Goal: Transaction & Acquisition: Purchase product/service

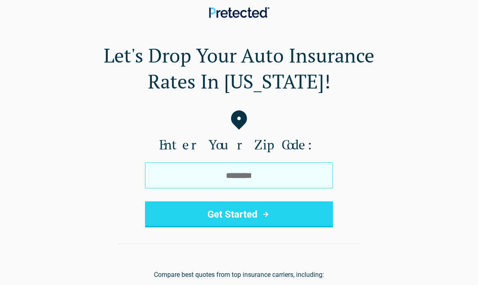
click at [234, 179] on input "tel" at bounding box center [239, 175] width 188 height 26
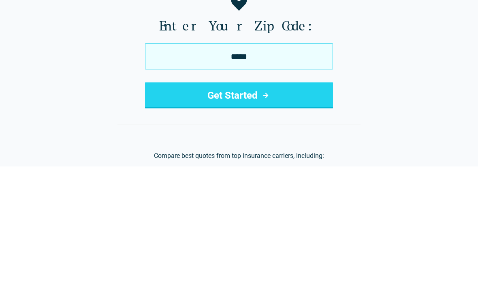
type input "*****"
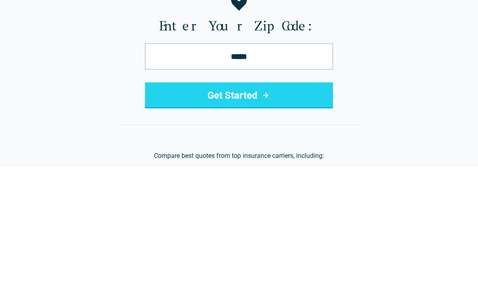
click at [225, 201] on button "Get Started" at bounding box center [239, 214] width 188 height 26
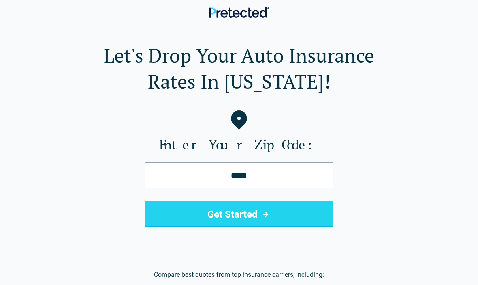
scroll to position [118, 0]
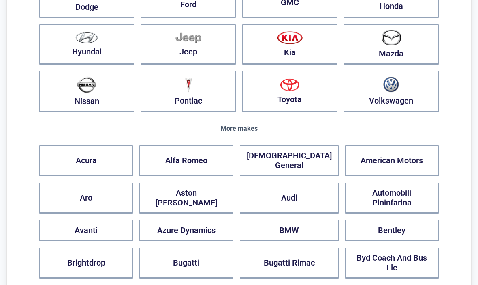
scroll to position [191, 0]
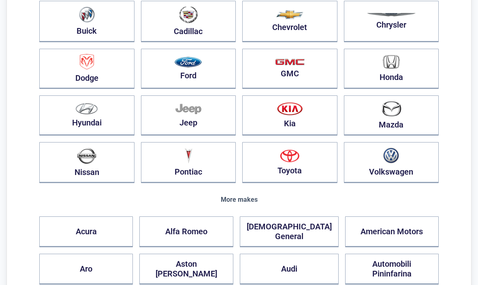
scroll to position [0, 0]
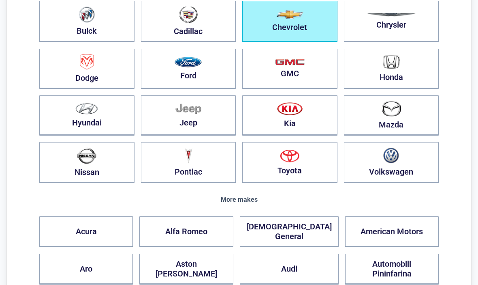
click at [286, 25] on button "Chevrolet" at bounding box center [289, 21] width 95 height 41
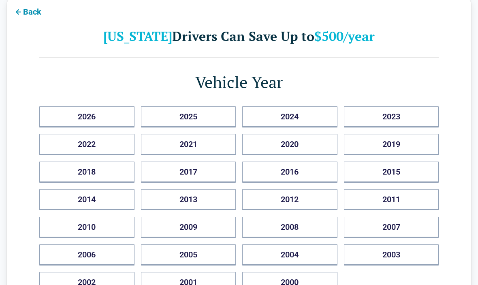
scroll to position [48, 0]
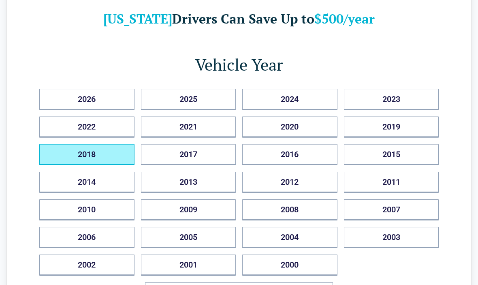
click at [84, 153] on button "2018" at bounding box center [86, 154] width 95 height 21
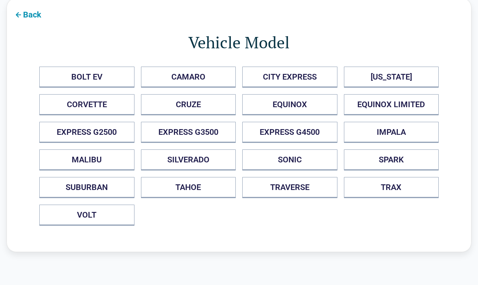
scroll to position [0, 0]
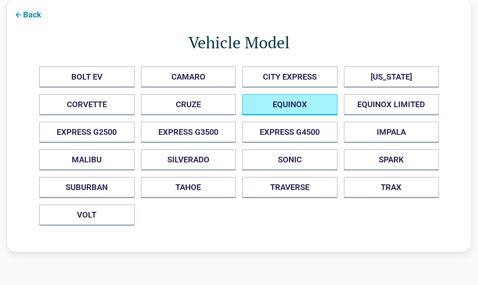
click at [290, 102] on button "EQUINOX" at bounding box center [289, 104] width 95 height 21
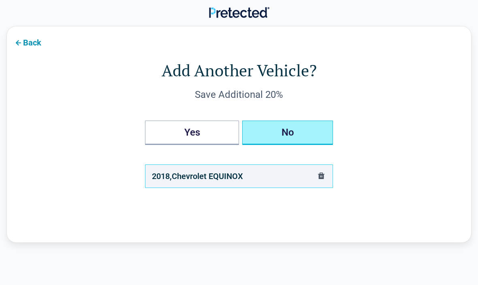
click at [288, 132] on button "No" at bounding box center [287, 132] width 91 height 24
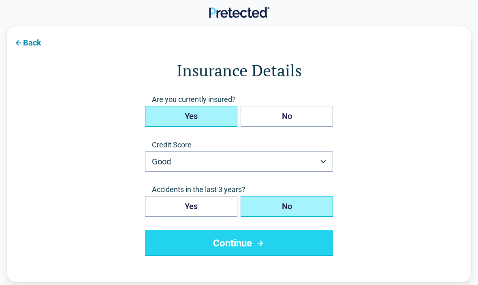
click at [191, 111] on button "Yes" at bounding box center [191, 116] width 92 height 21
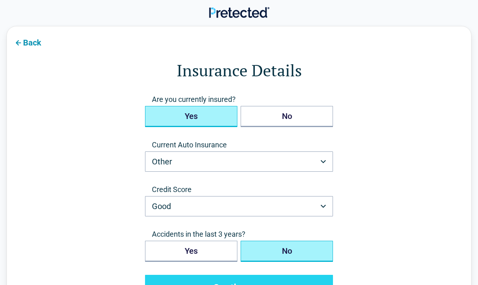
click at [319, 161] on button "Other" at bounding box center [239, 161] width 188 height 20
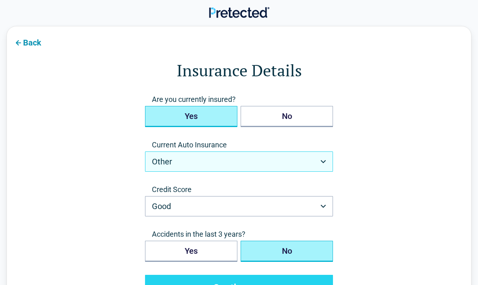
click at [328, 205] on button "Good" at bounding box center [239, 206] width 188 height 20
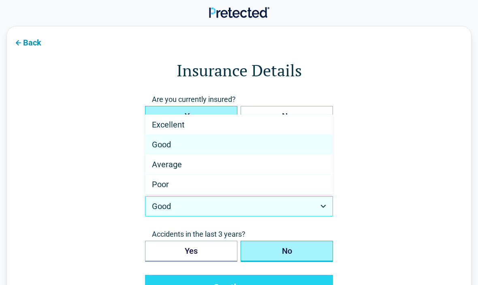
click at [161, 124] on span "Excellent" at bounding box center [168, 125] width 33 height 10
select select "*********"
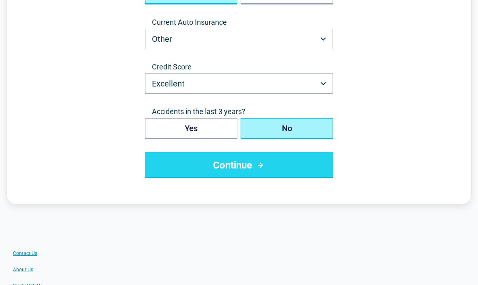
click at [293, 129] on button "No" at bounding box center [287, 128] width 92 height 21
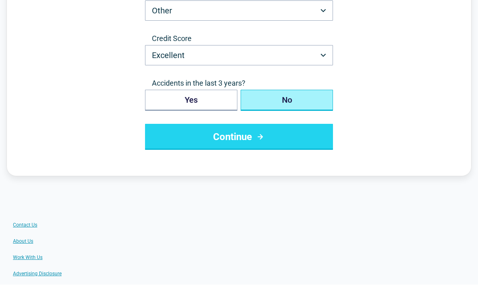
click at [236, 133] on button "Continue" at bounding box center [239, 137] width 188 height 26
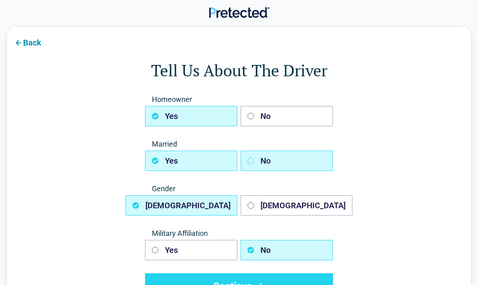
click at [270, 162] on button "No" at bounding box center [287, 160] width 92 height 20
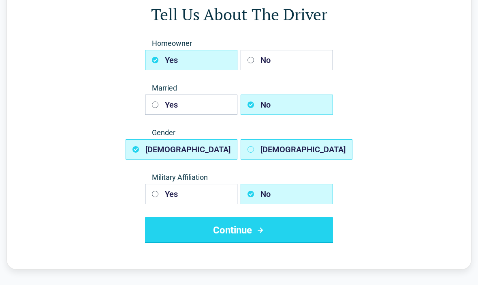
click at [247, 150] on button "[DEMOGRAPHIC_DATA]" at bounding box center [297, 149] width 112 height 20
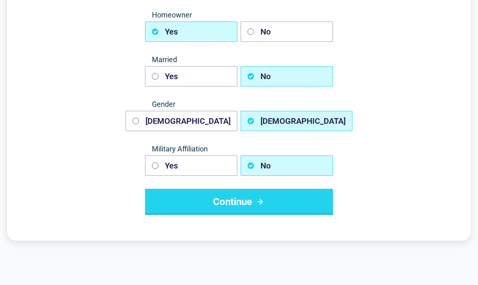
click at [232, 201] on button "Continue" at bounding box center [239, 202] width 188 height 26
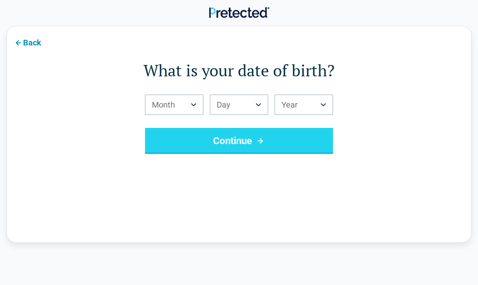
click at [191, 103] on icon "Birth Month" at bounding box center [194, 104] width 6 height 3
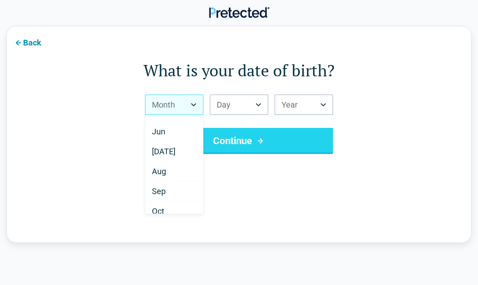
scroll to position [88, 0]
click at [161, 135] on span "Jun" at bounding box center [158, 138] width 13 height 10
select select "*"
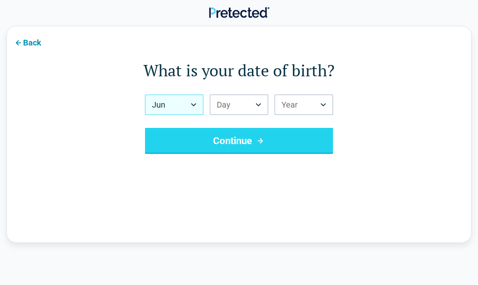
scroll to position [0, 0]
click at [267, 109] on button "Day" at bounding box center [239, 104] width 58 height 20
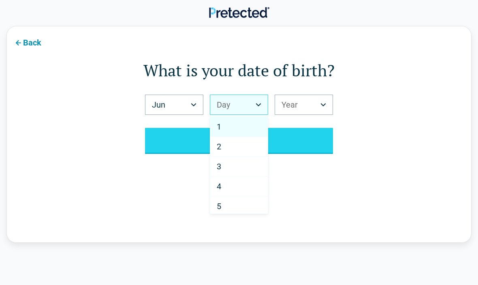
click at [221, 167] on span "3" at bounding box center [219, 166] width 4 height 10
select select "*"
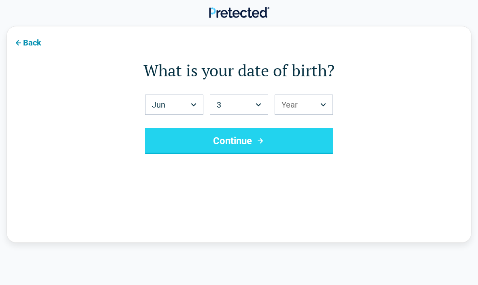
click at [322, 99] on button "Year" at bounding box center [304, 104] width 58 height 20
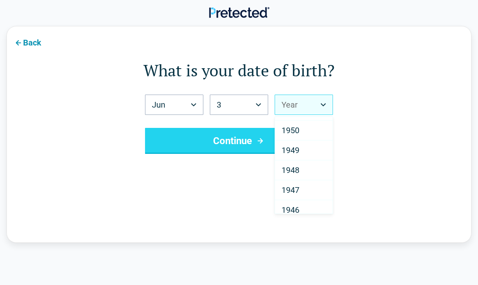
scroll to position [1129, 0]
click at [288, 129] on span "1950" at bounding box center [291, 129] width 18 height 10
select select "****"
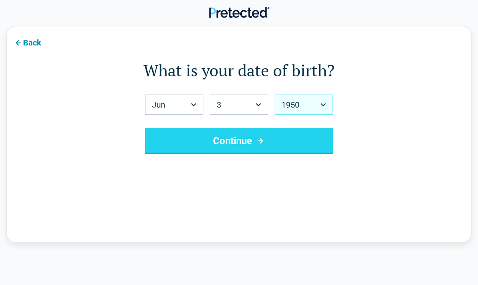
scroll to position [0, 0]
click at [225, 139] on button "Continue" at bounding box center [239, 141] width 188 height 26
